Goal: Task Accomplishment & Management: Manage account settings

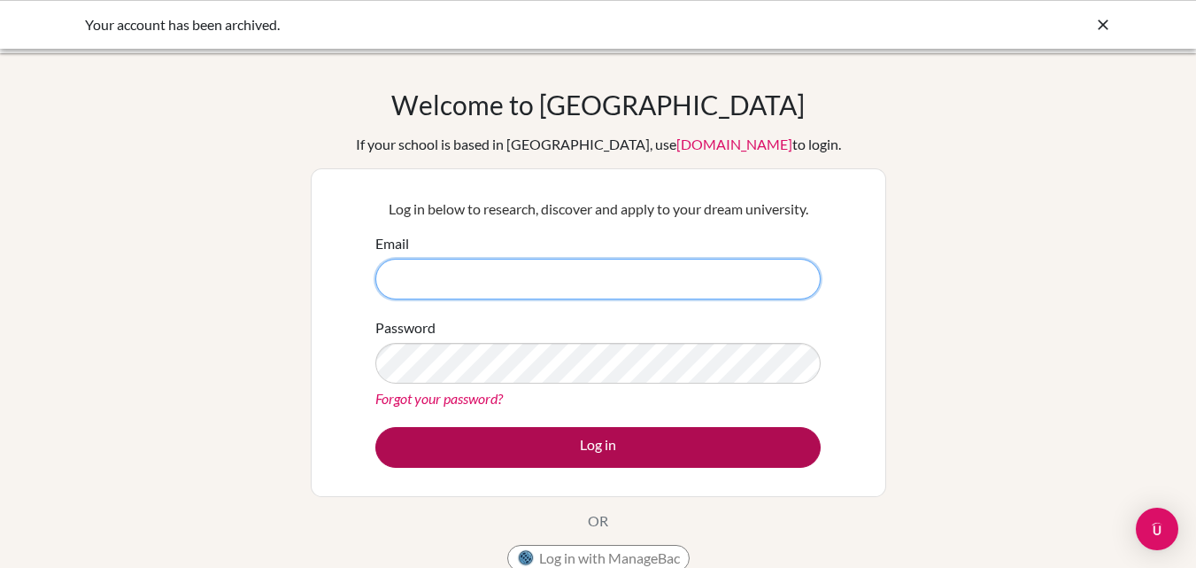
type input "[EMAIL_ADDRESS][DOMAIN_NAME]"
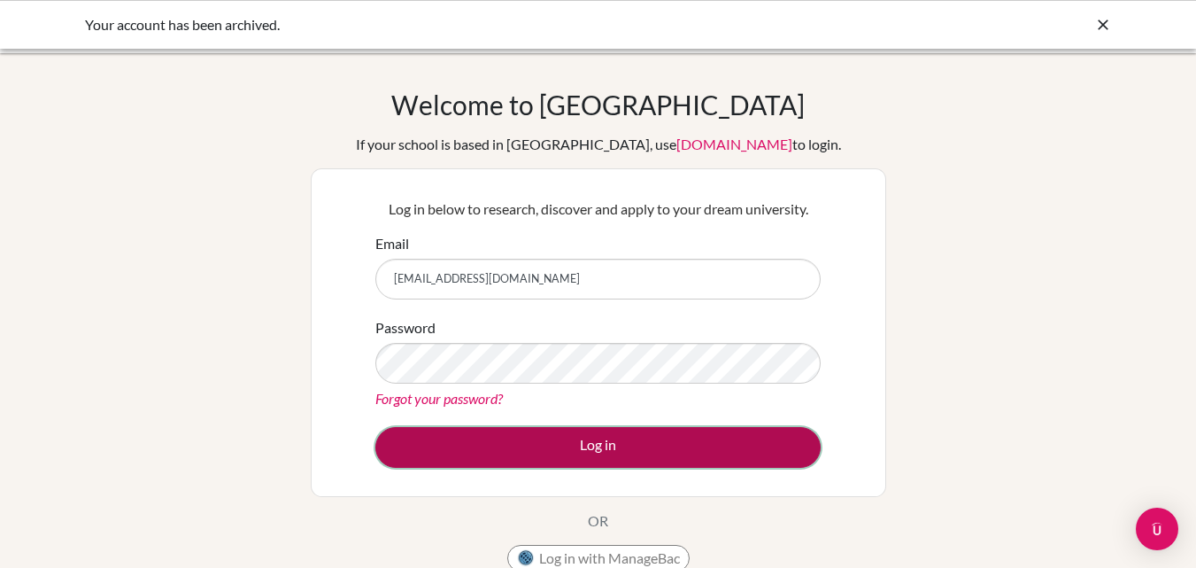
click at [560, 452] on button "Log in" at bounding box center [597, 447] width 445 height 41
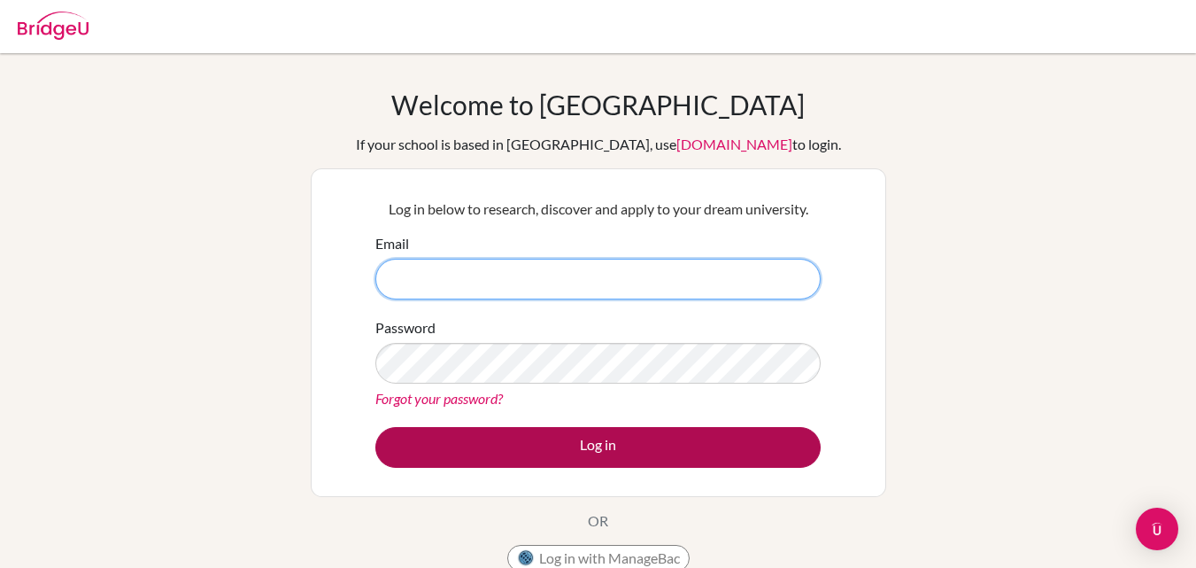
type input "[EMAIL_ADDRESS][DOMAIN_NAME]"
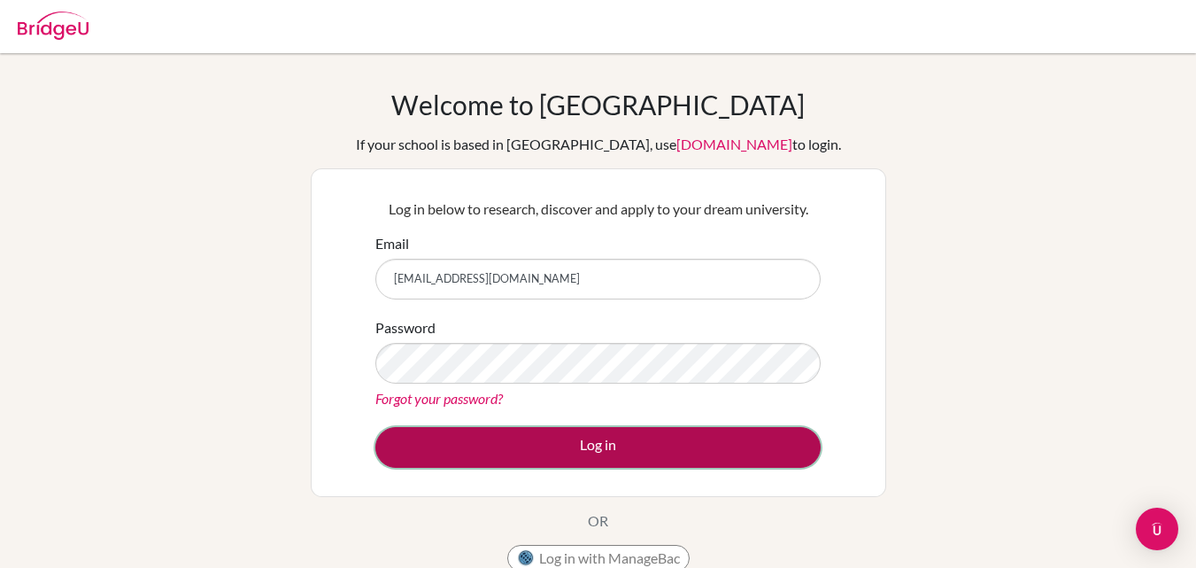
click at [556, 444] on button "Log in" at bounding box center [597, 447] width 445 height 41
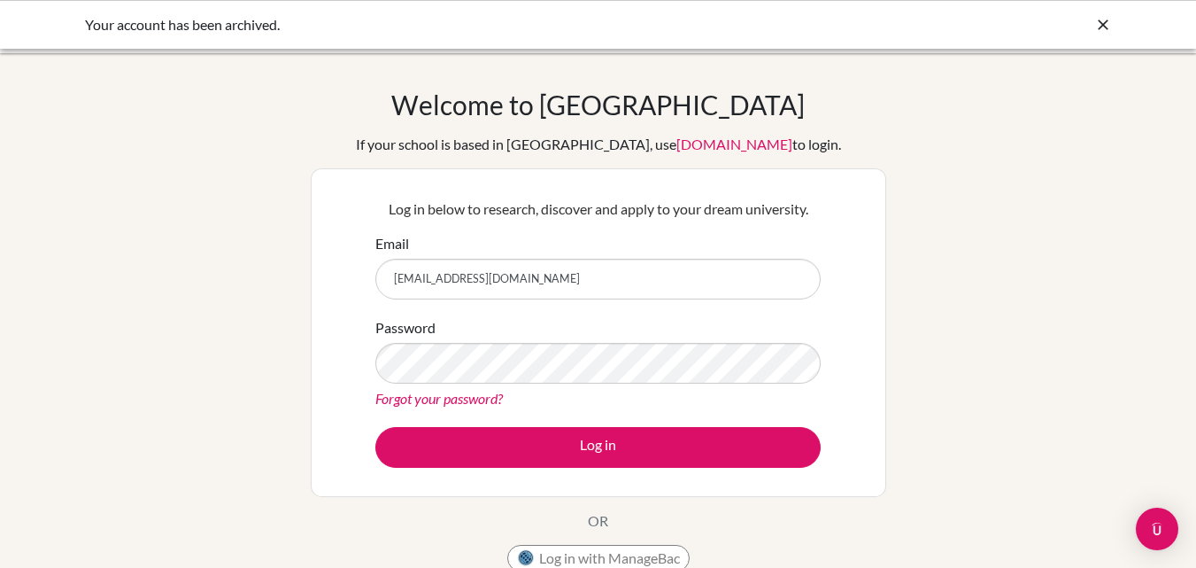
click at [1099, 28] on icon at bounding box center [1103, 25] width 18 height 18
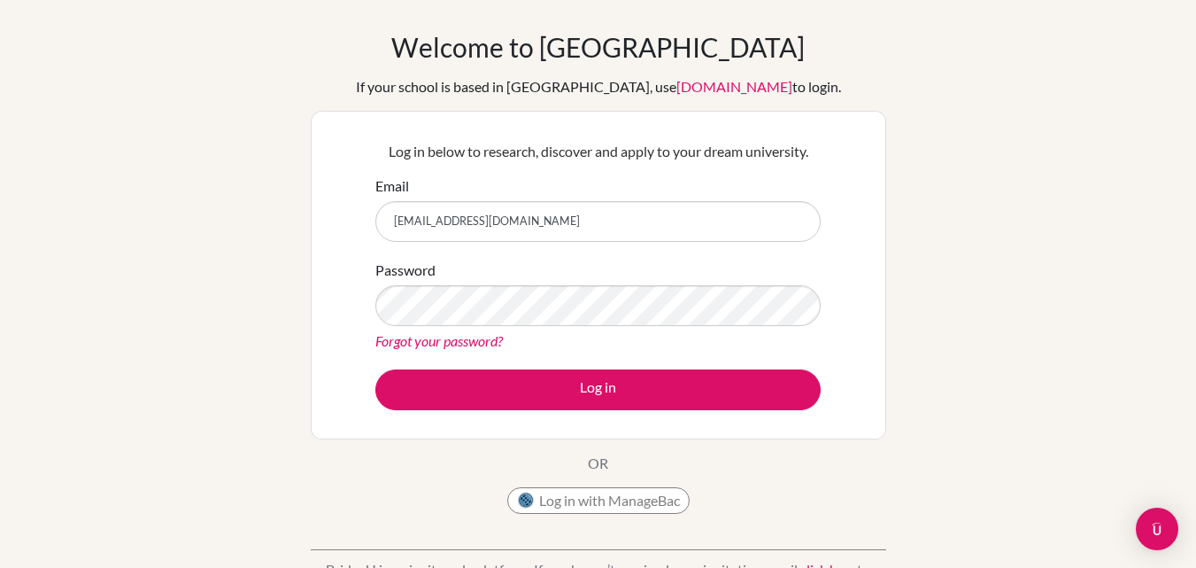
scroll to position [89, 0]
